Goal: Information Seeking & Learning: Check status

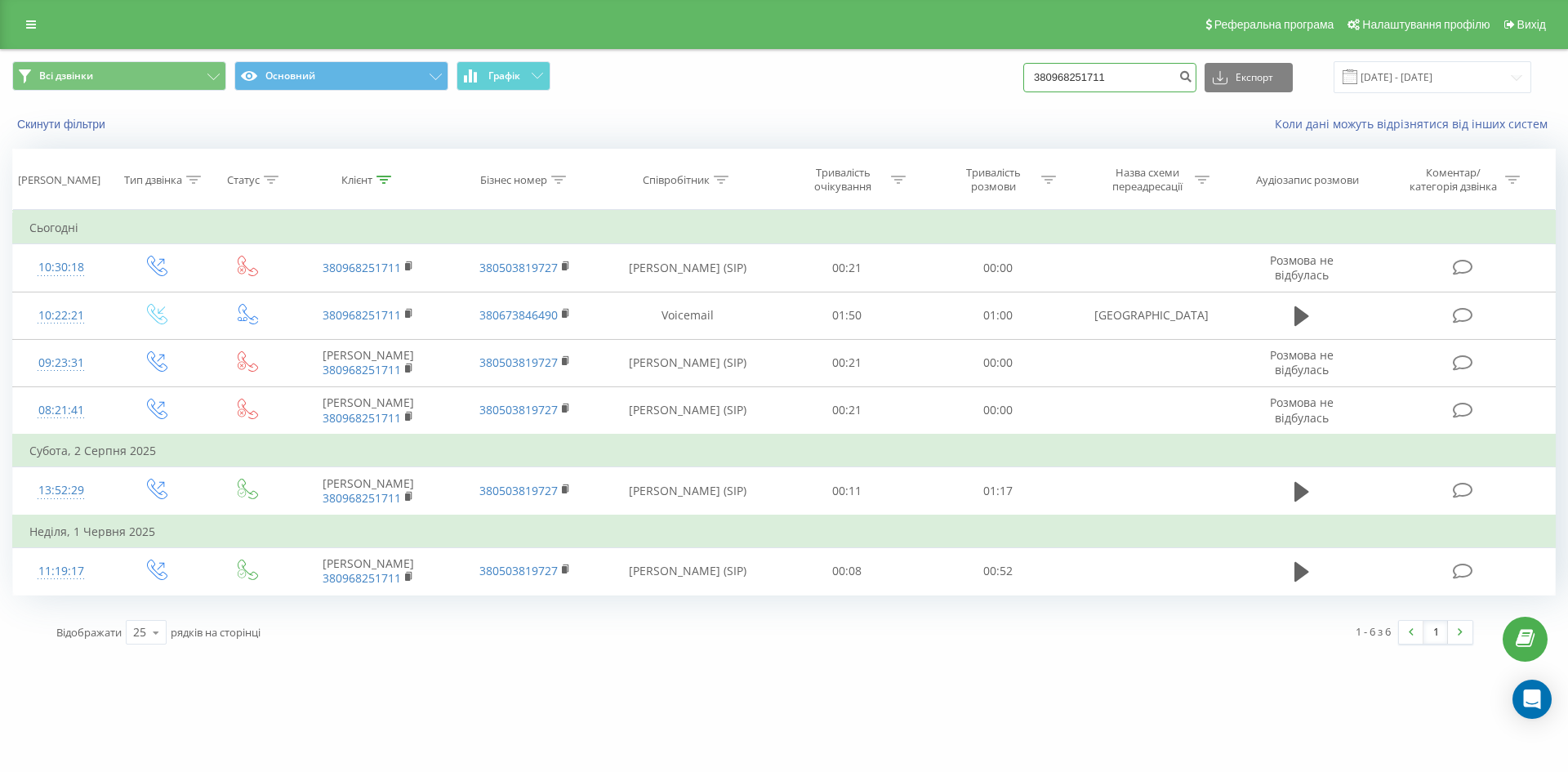
drag, startPoint x: 0, startPoint y: 0, endPoint x: 771, endPoint y: 61, distance: 773.4
click at [836, 85] on div "Всі дзвінки Основний Графік 380968251711 Експорт .csv .xls .xlsx [DATE] - [DATE]" at bounding box center [784, 78] width 1544 height 32
paste input "7839722"
type input "380978397221"
